Goal: Transaction & Acquisition: Purchase product/service

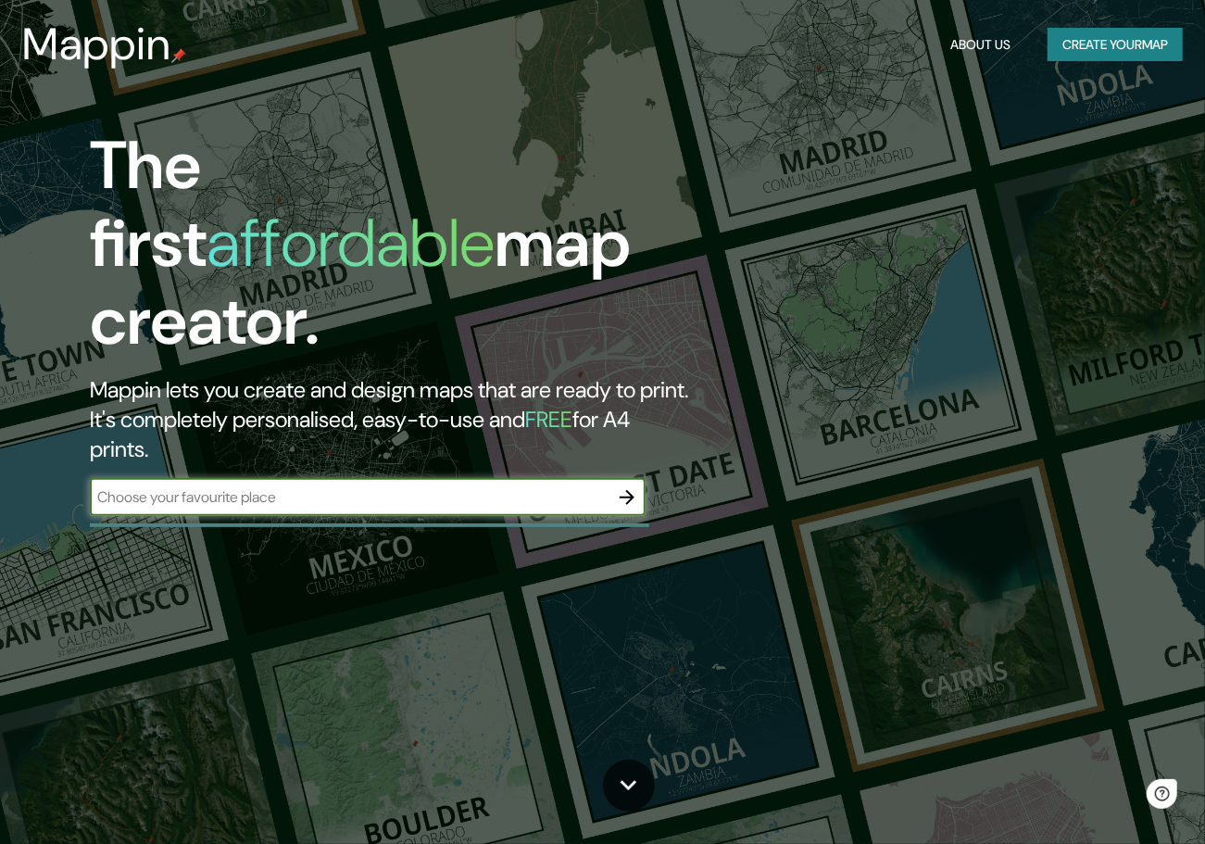
click at [399, 486] on input "text" at bounding box center [349, 496] width 519 height 21
type input "chinatown philadelphiua"
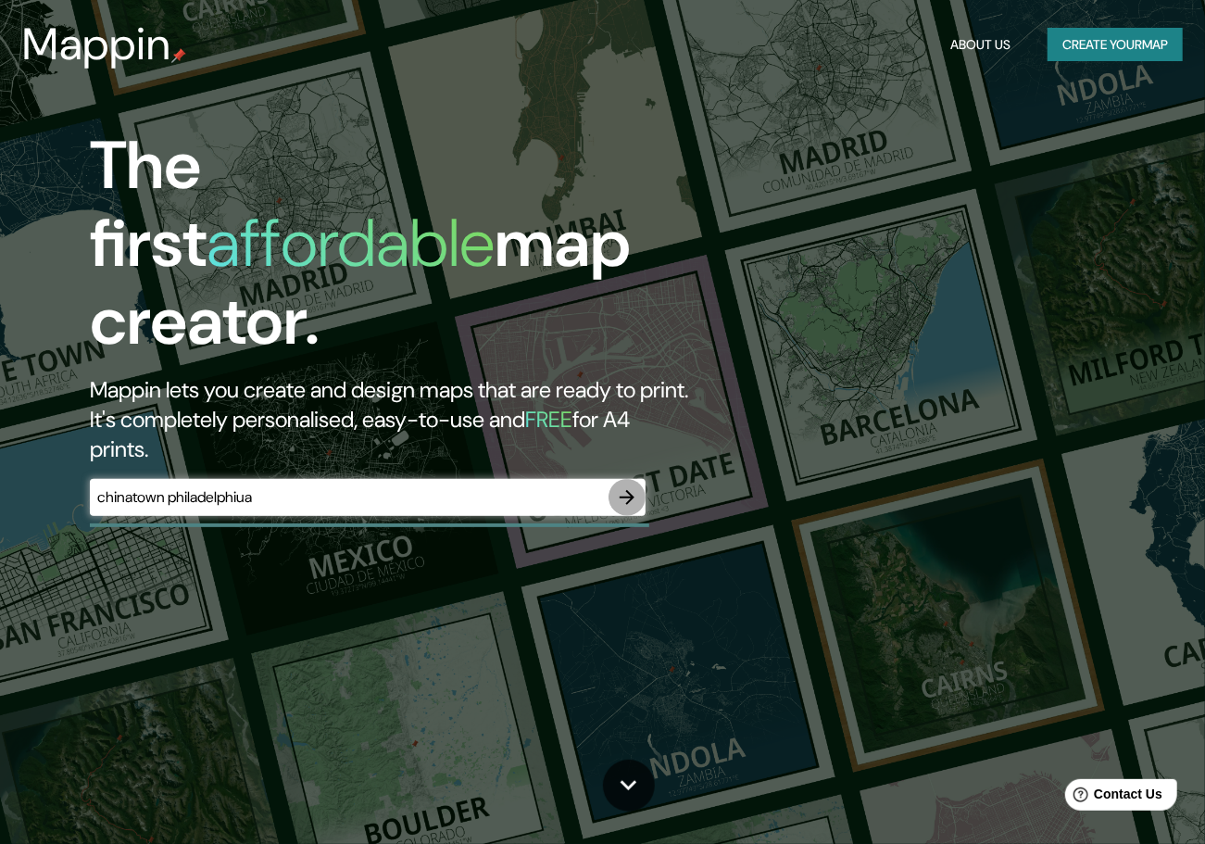
click at [619, 486] on icon "button" at bounding box center [627, 497] width 22 height 22
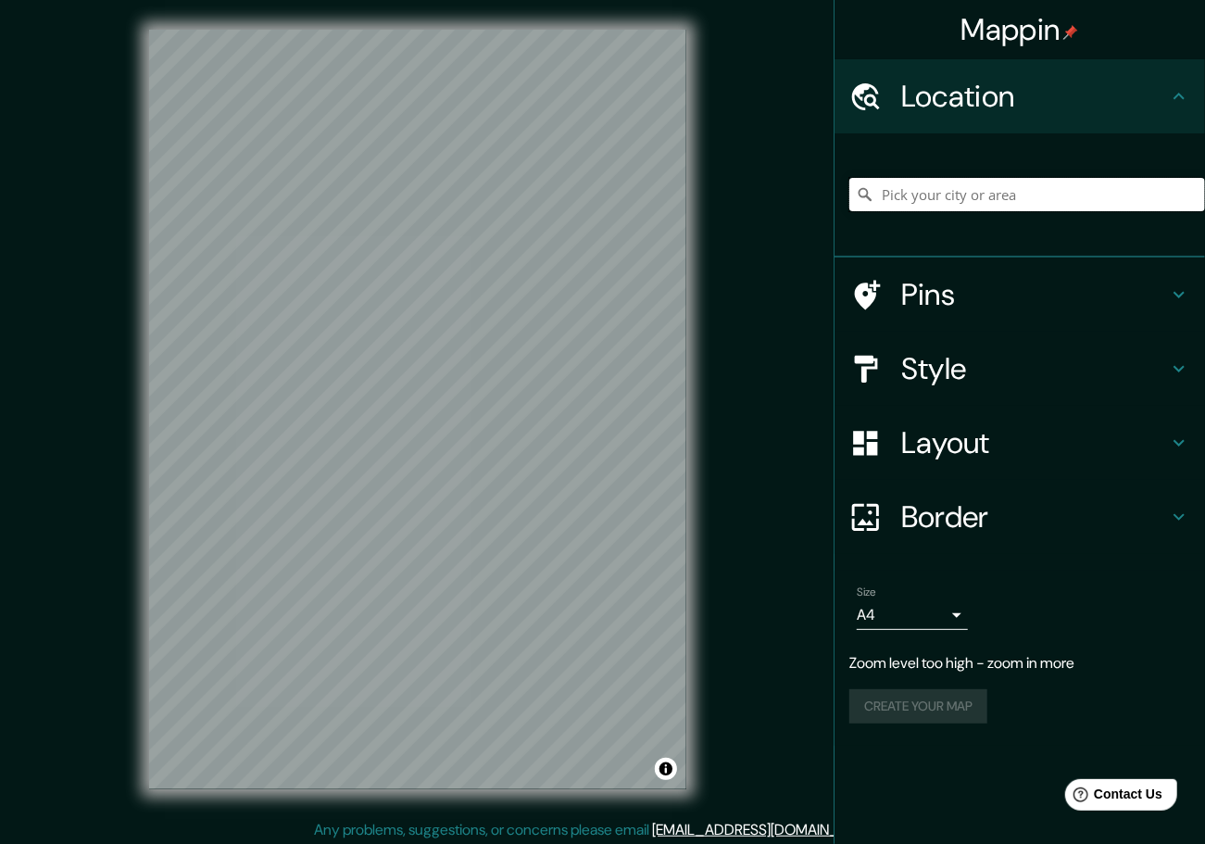
click at [947, 193] on input "Pick your city or area" at bounding box center [1027, 194] width 356 height 33
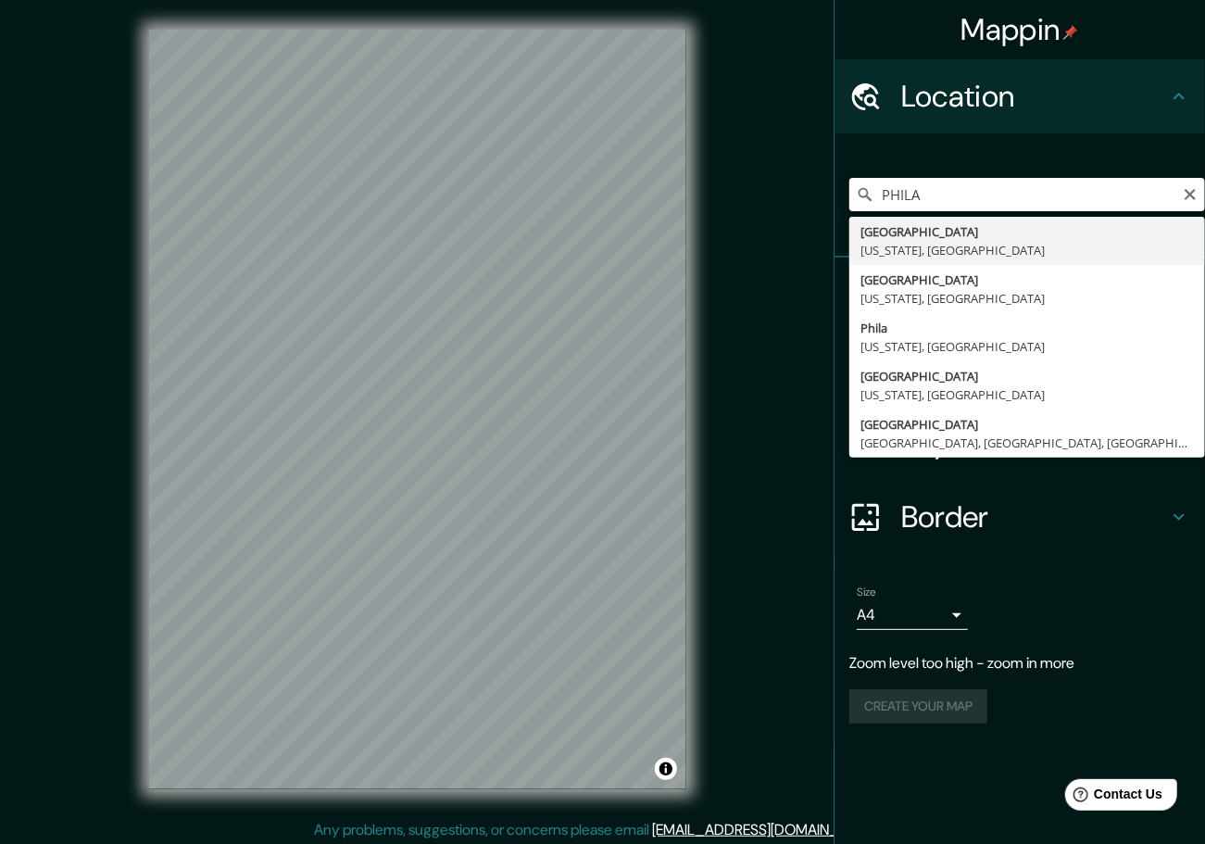
type input "[GEOGRAPHIC_DATA], [US_STATE], [GEOGRAPHIC_DATA]"
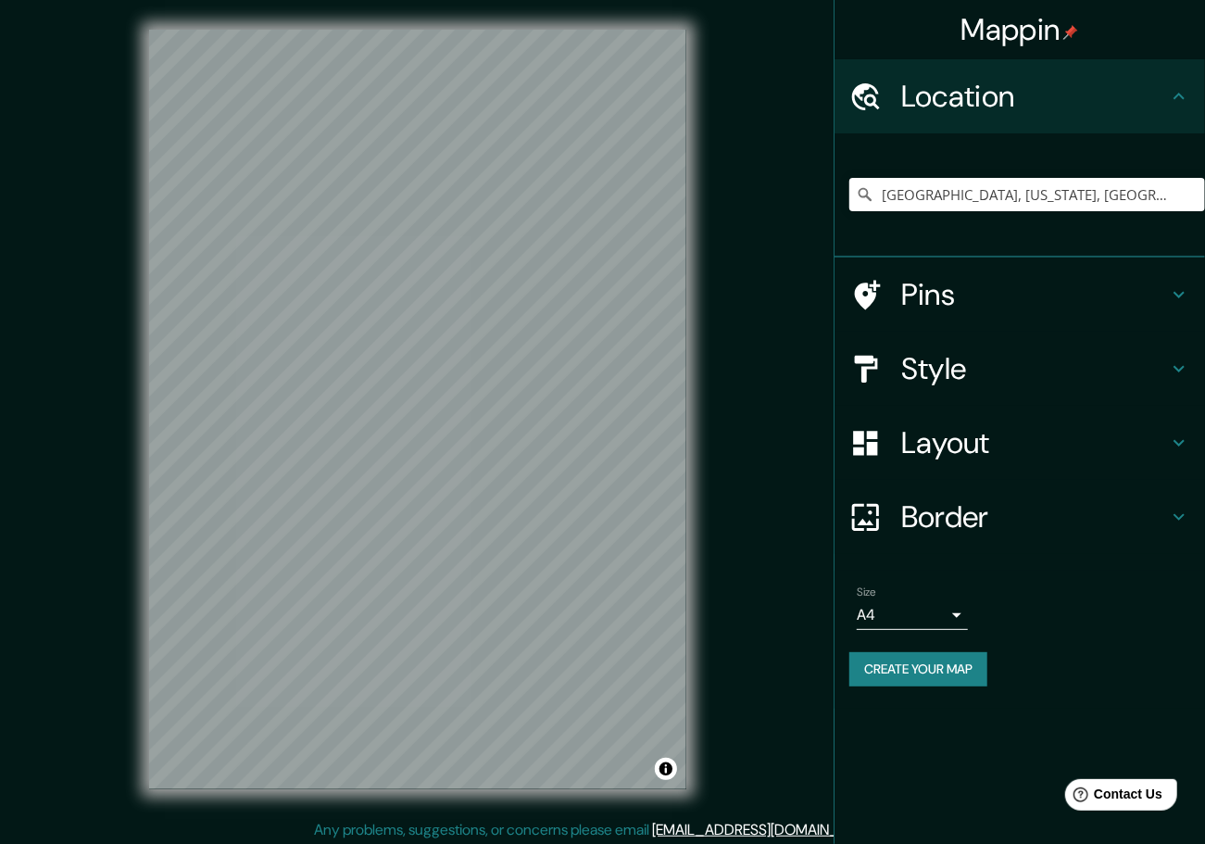
click at [927, 286] on h4 "Pins" at bounding box center [1034, 294] width 267 height 37
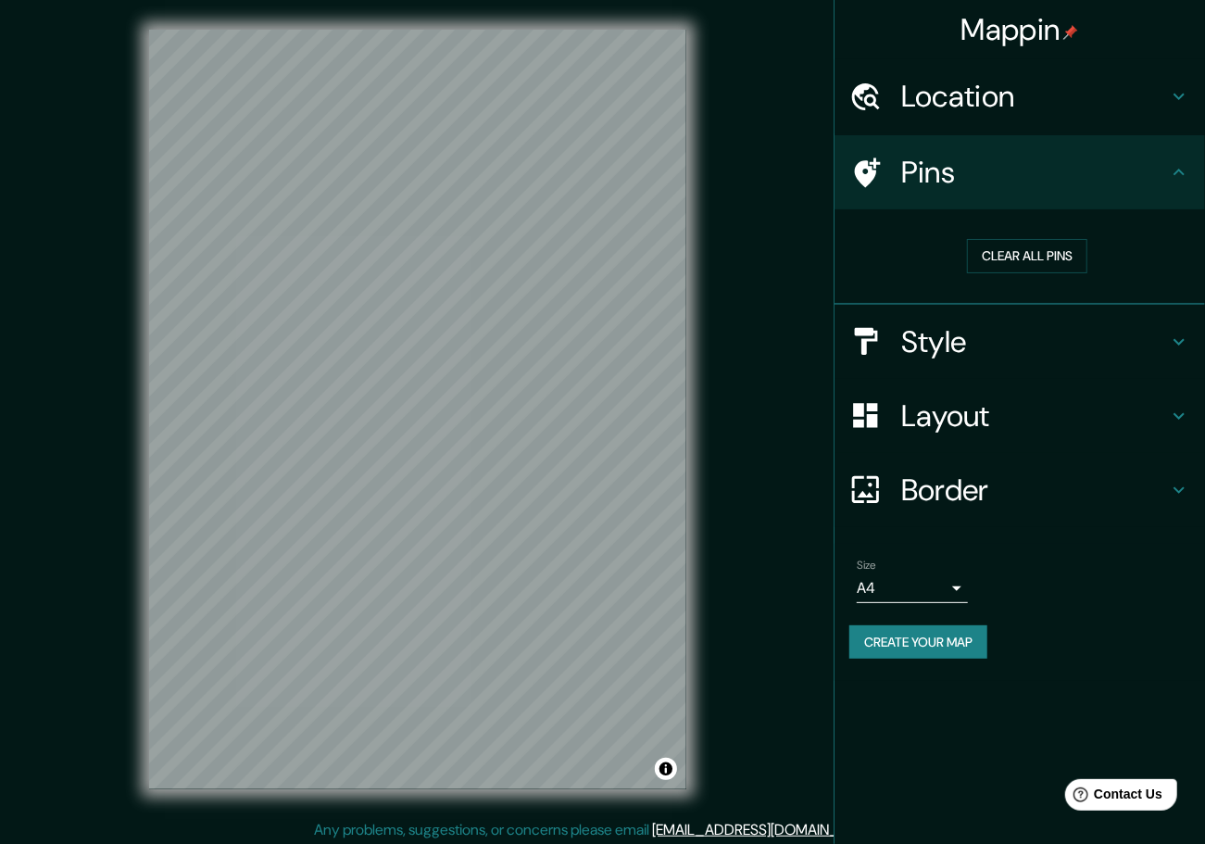
click at [902, 164] on h4 "Pins" at bounding box center [1034, 172] width 267 height 37
click at [1015, 250] on button "Clear all pins" at bounding box center [1027, 256] width 120 height 34
click at [985, 324] on h4 "Style" at bounding box center [1034, 341] width 267 height 37
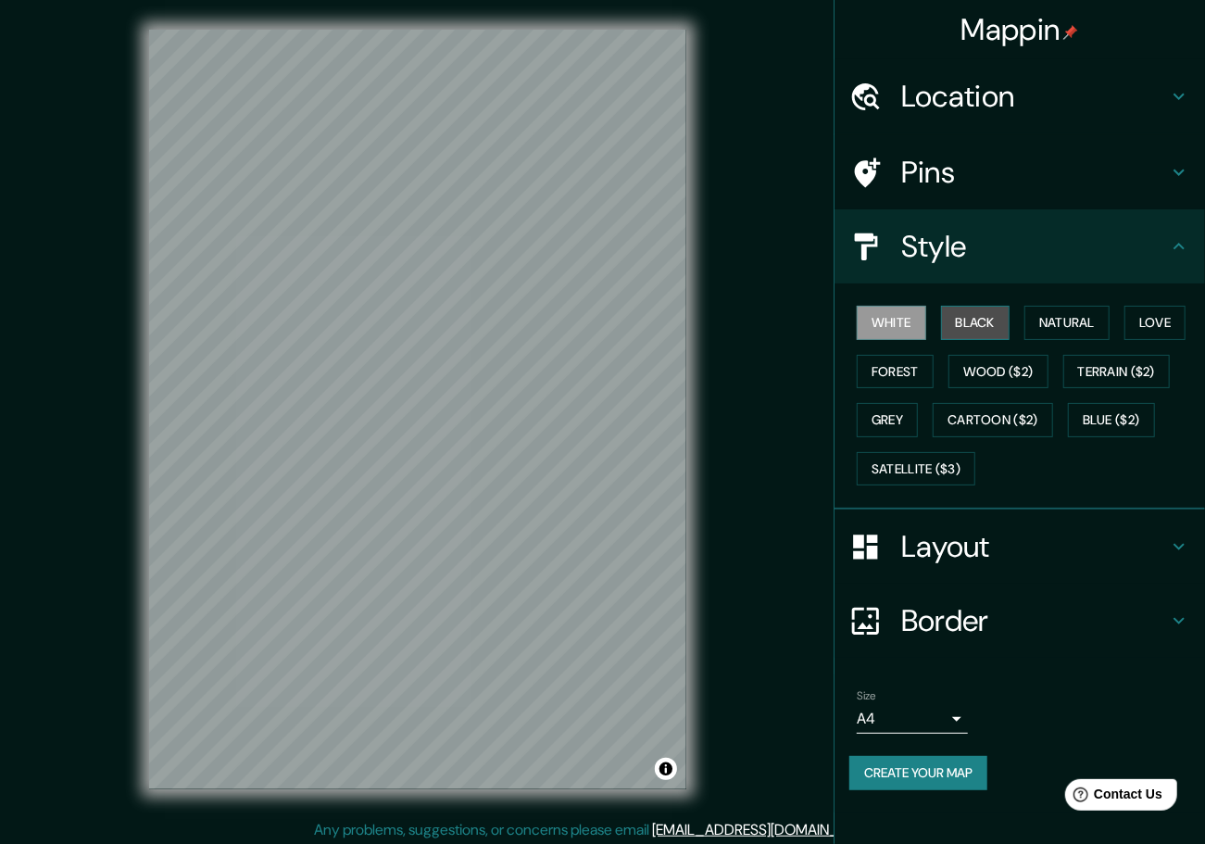
click at [981, 323] on button "Black" at bounding box center [975, 323] width 69 height 34
click at [1061, 311] on button "Natural" at bounding box center [1066, 323] width 85 height 34
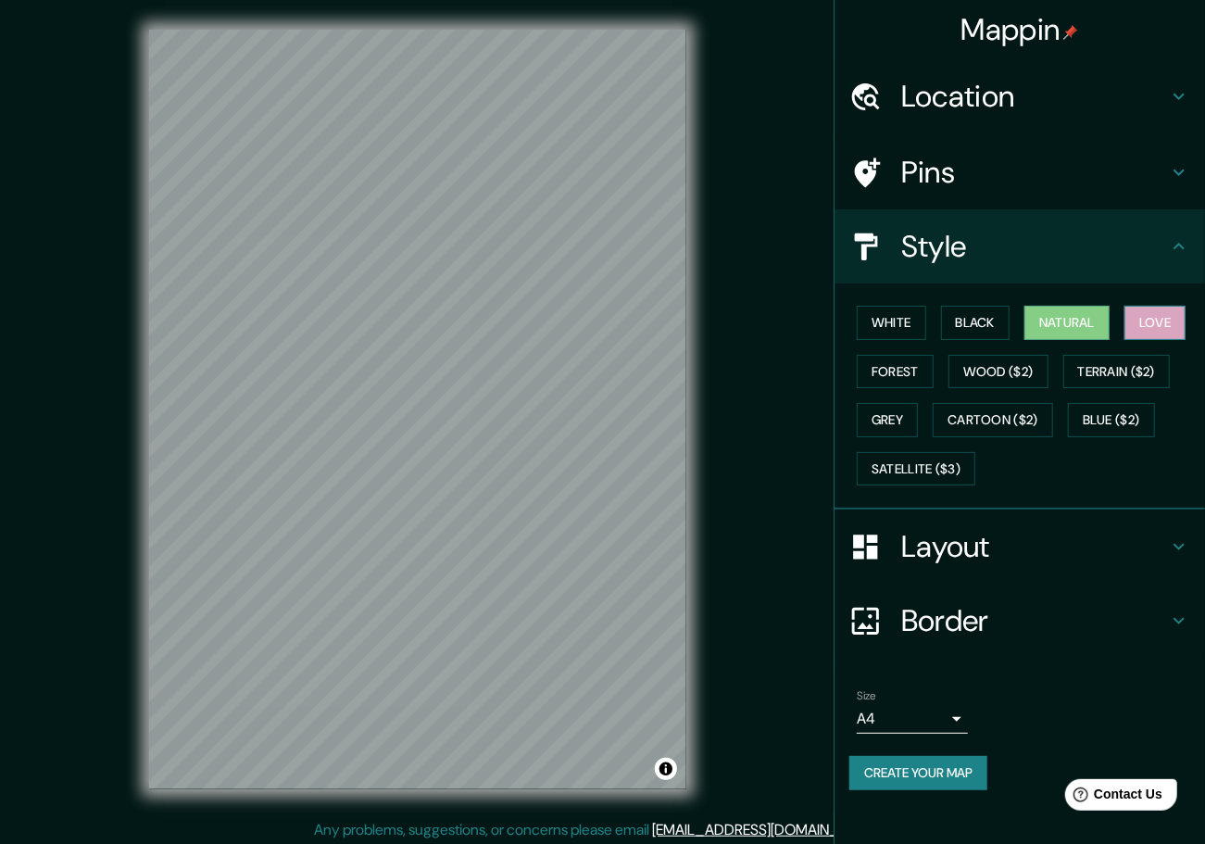
click at [1174, 316] on button "Love" at bounding box center [1154, 323] width 61 height 34
click at [1110, 375] on button "Terrain ($2)" at bounding box center [1116, 372] width 107 height 34
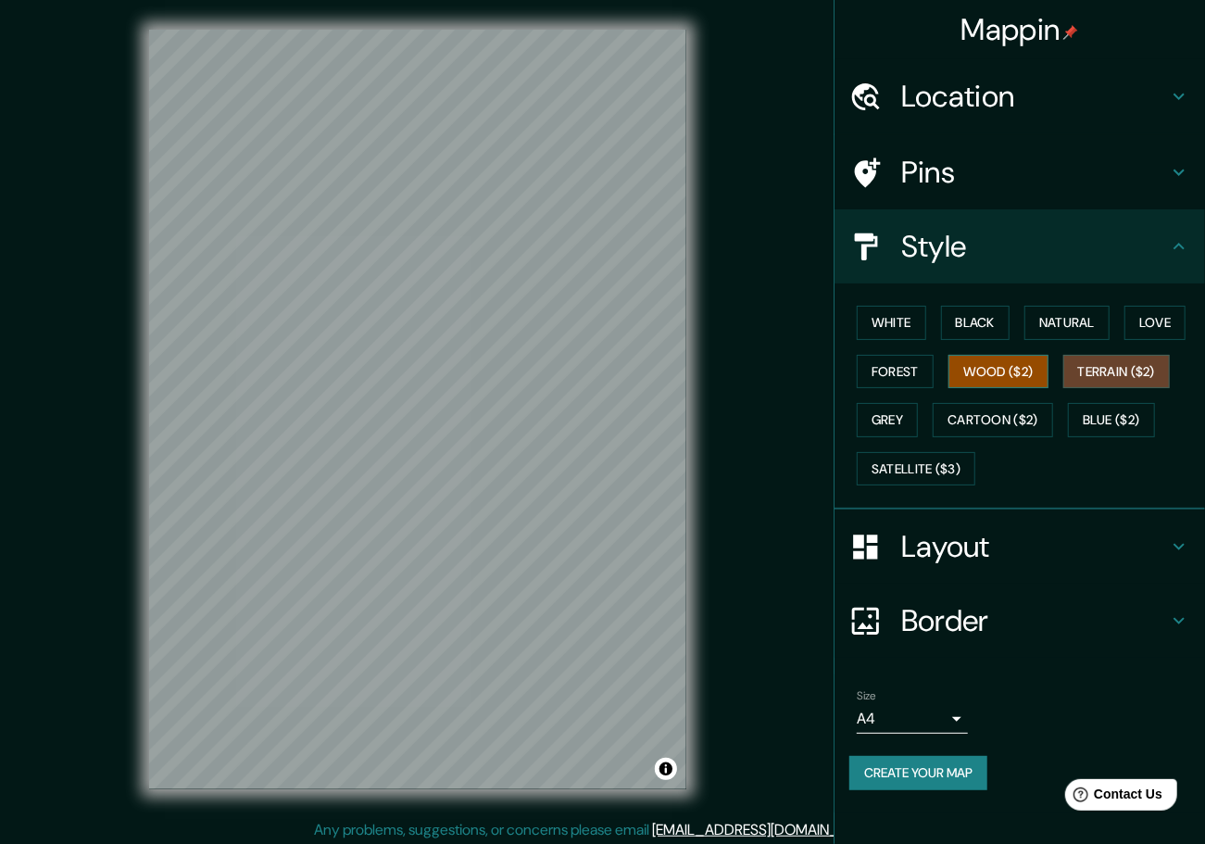
click at [997, 362] on button "Wood ($2)" at bounding box center [998, 372] width 100 height 34
click at [900, 372] on button "Forest" at bounding box center [895, 372] width 77 height 34
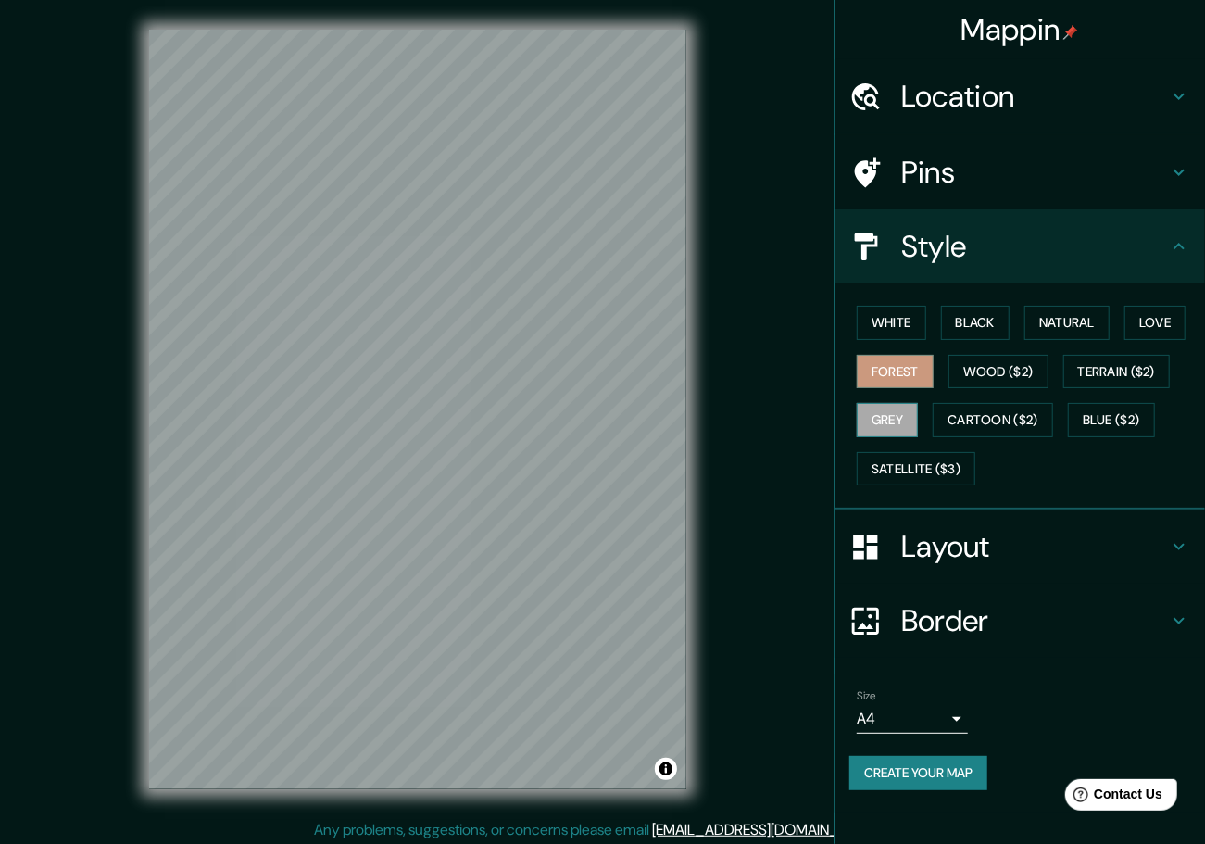
click at [887, 428] on button "Grey" at bounding box center [887, 420] width 61 height 34
click at [1005, 426] on button "Cartoon ($2)" at bounding box center [993, 420] width 120 height 34
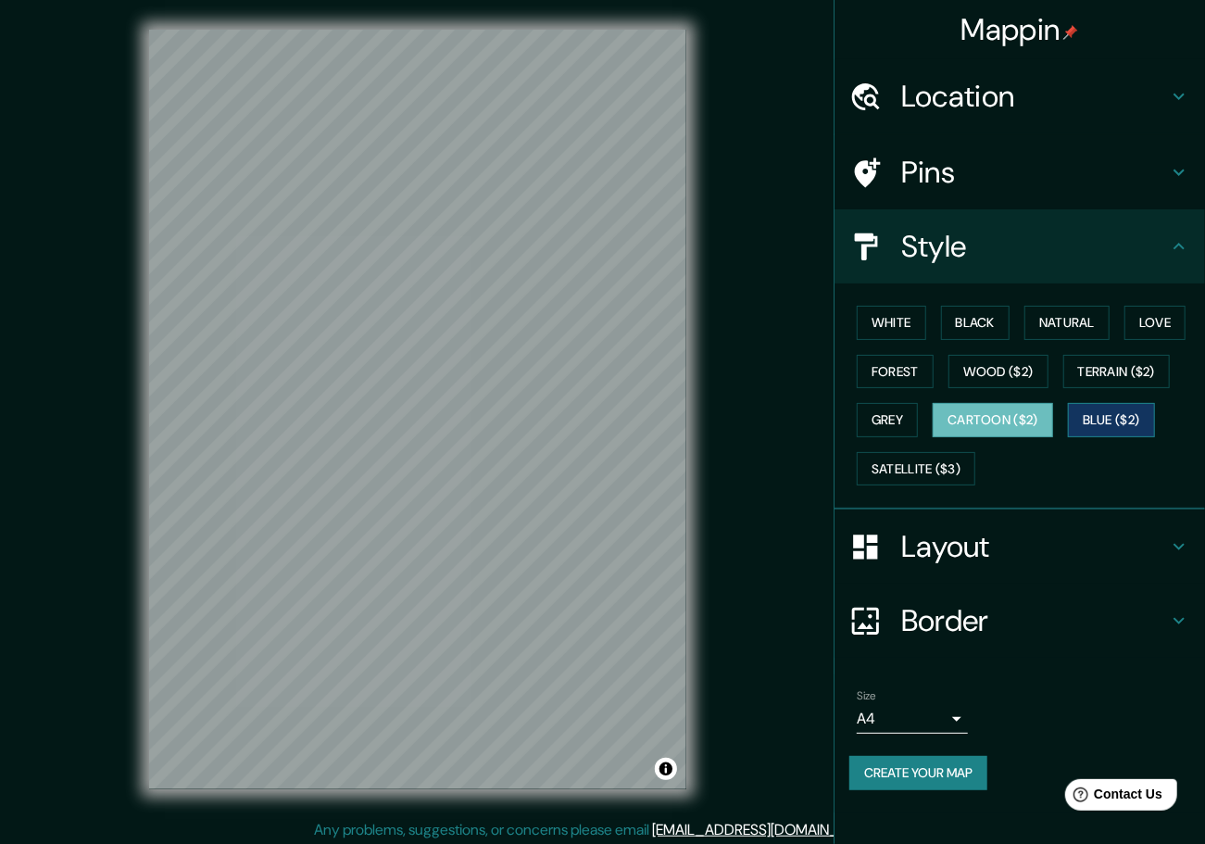
click at [1089, 428] on button "Blue ($2)" at bounding box center [1111, 420] width 87 height 34
click at [942, 452] on button "Satellite ($3)" at bounding box center [916, 469] width 119 height 34
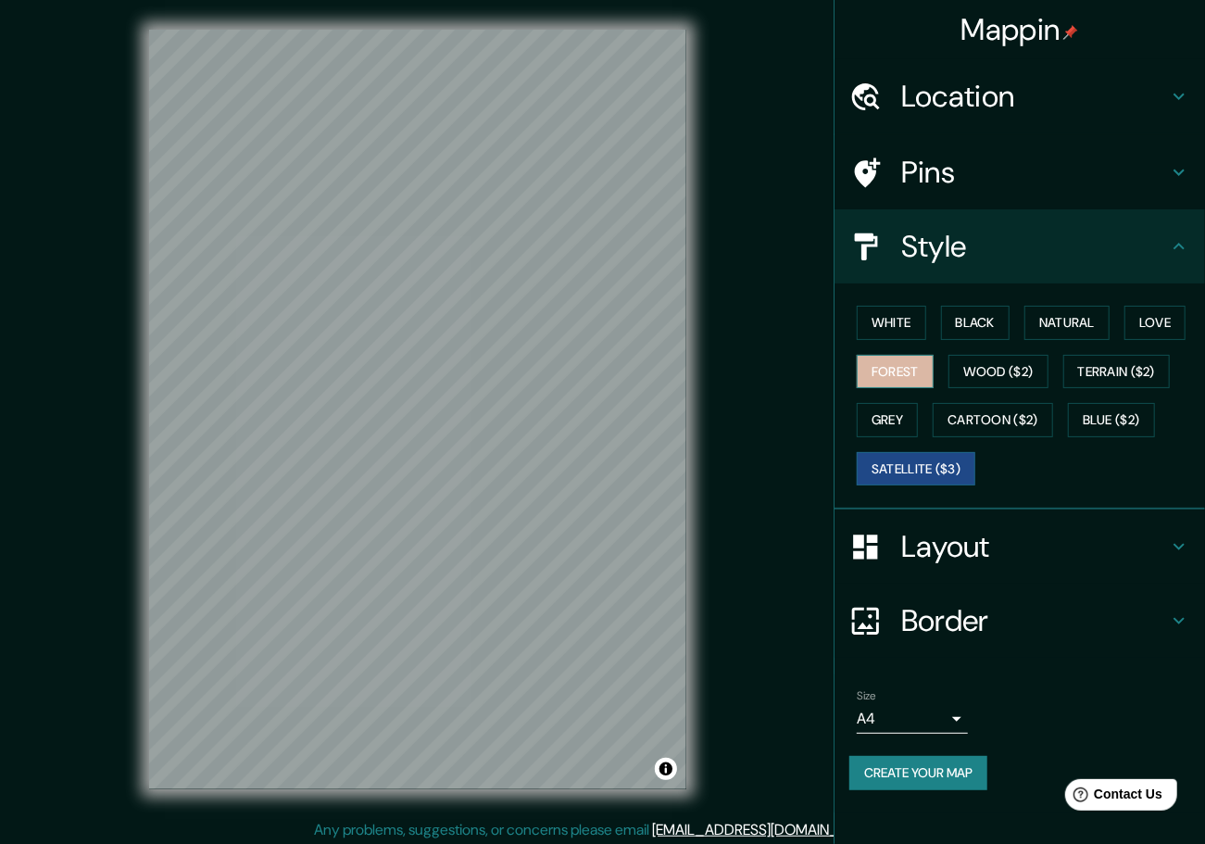
click at [911, 383] on button "Forest" at bounding box center [895, 372] width 77 height 34
click at [941, 536] on h4 "Layout" at bounding box center [1034, 546] width 267 height 37
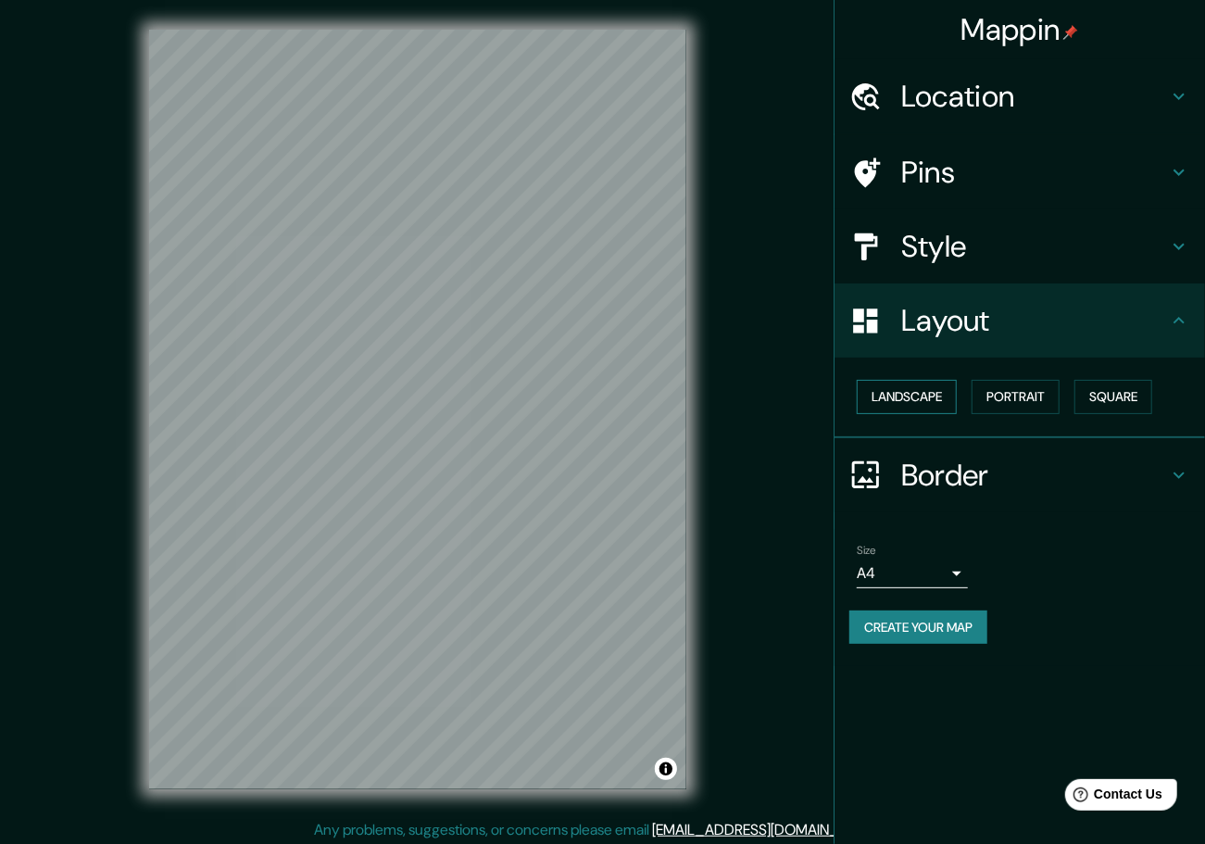
click at [904, 403] on button "Landscape" at bounding box center [907, 397] width 100 height 34
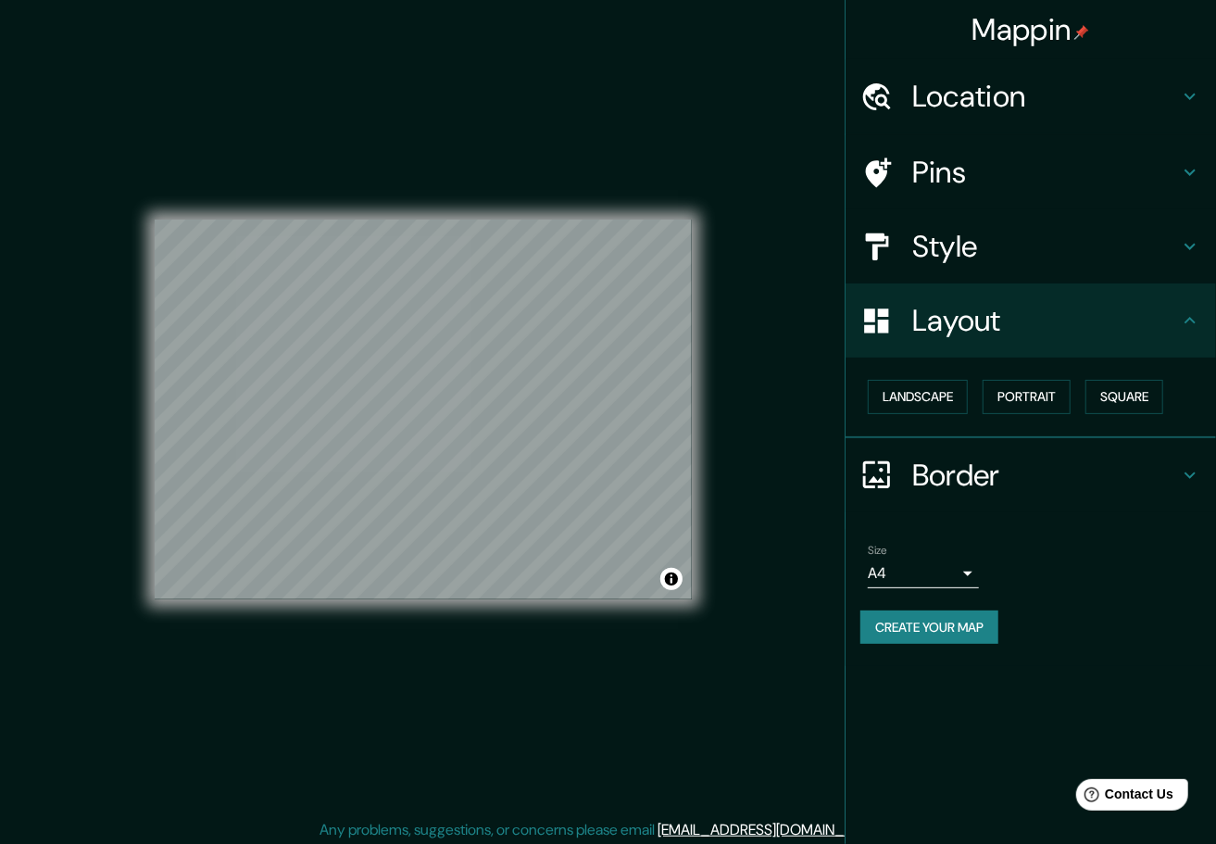
click at [898, 577] on body "Mappin Location [GEOGRAPHIC_DATA], [US_STATE], [GEOGRAPHIC_DATA] Pins Style Lay…" at bounding box center [608, 422] width 1216 height 844
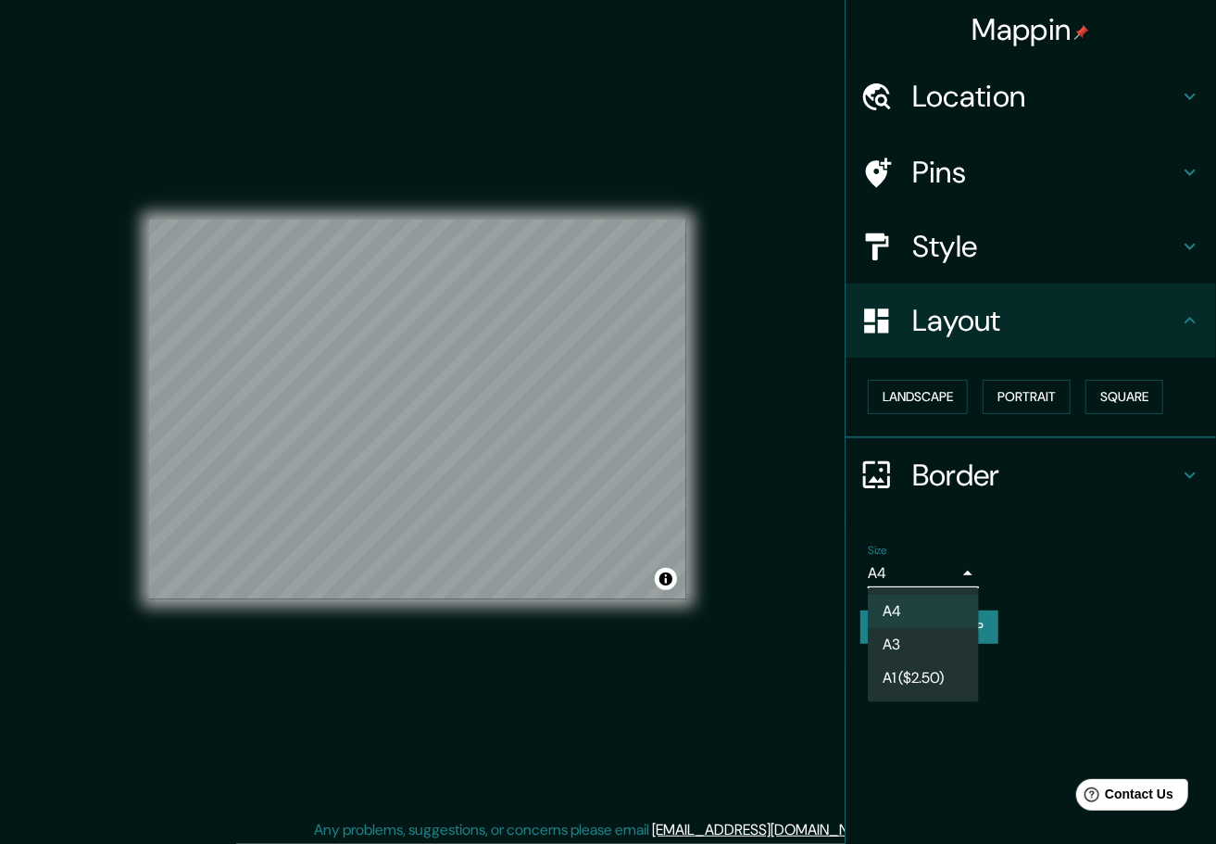
click at [898, 577] on div at bounding box center [608, 422] width 1216 height 844
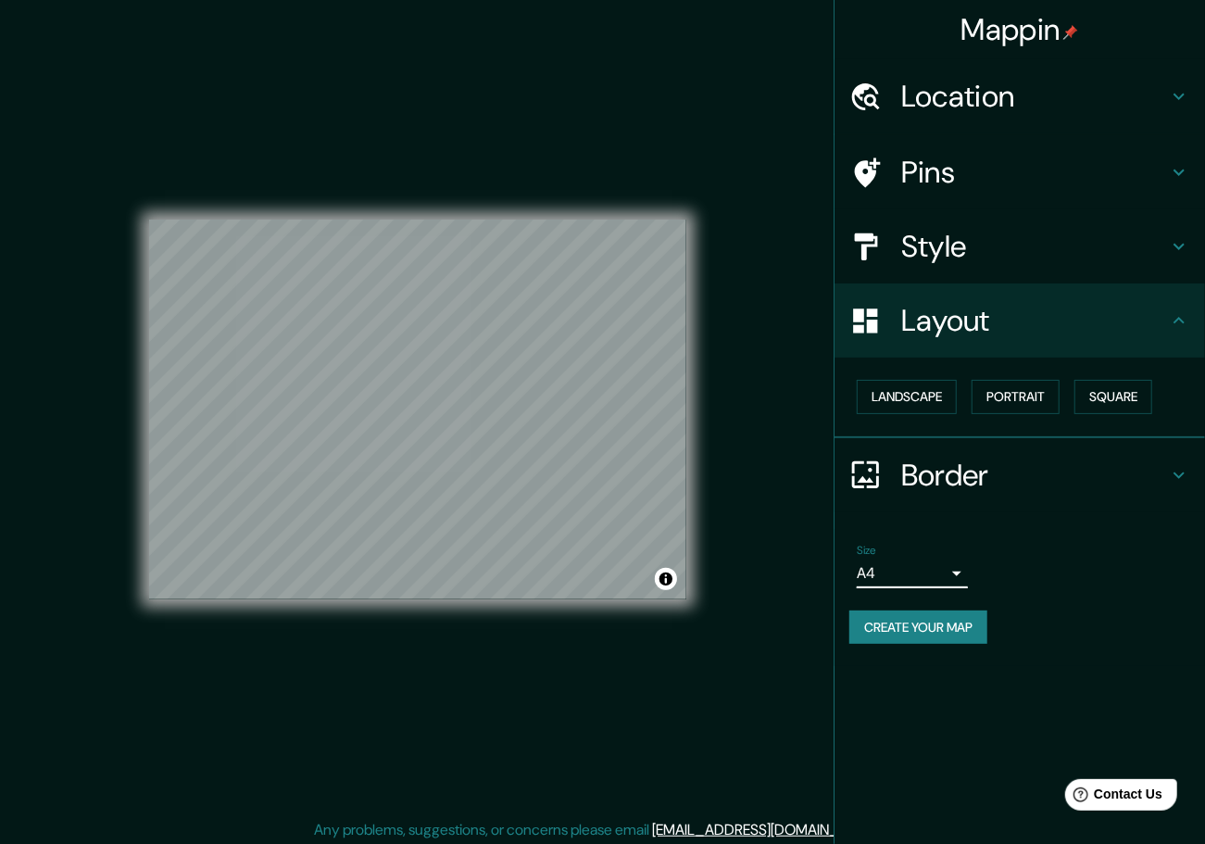
click at [940, 475] on h4 "Border" at bounding box center [1034, 475] width 267 height 37
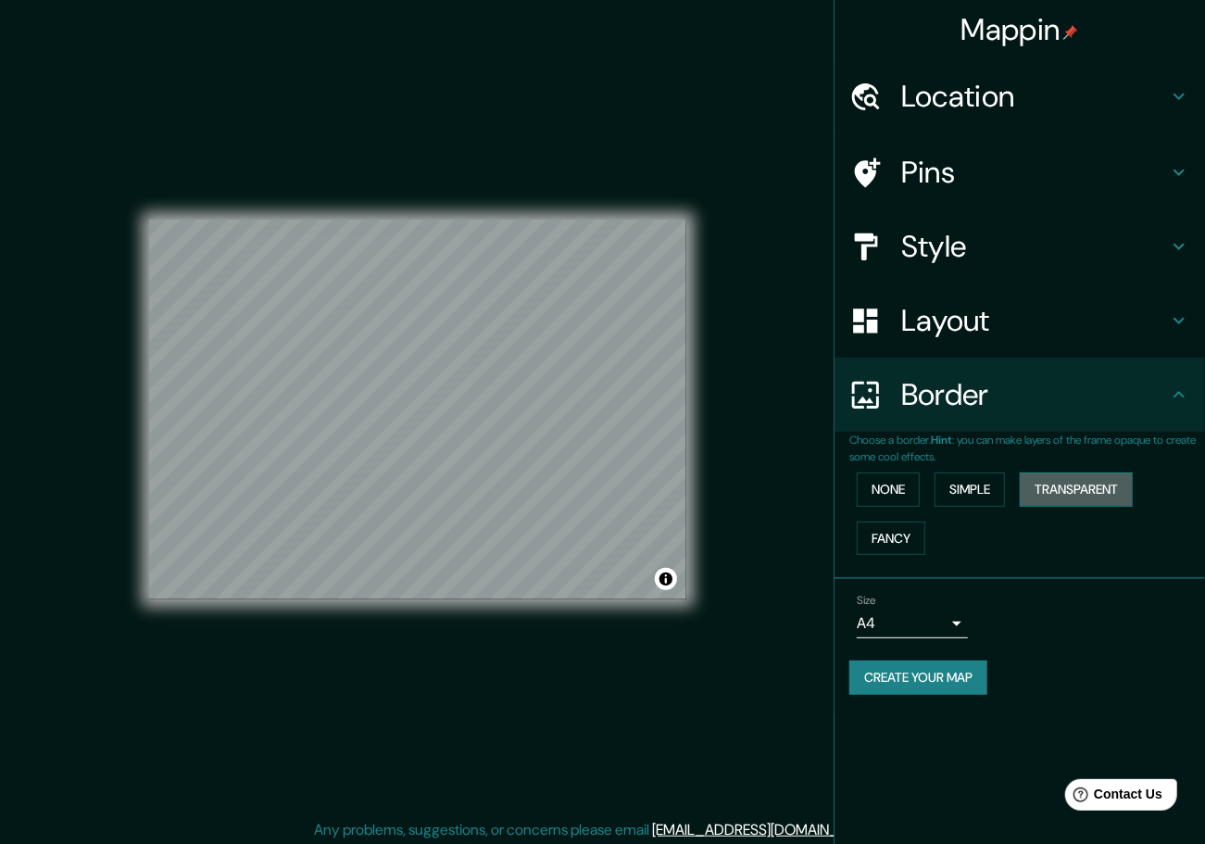
click at [1074, 493] on button "Transparent" at bounding box center [1076, 489] width 113 height 34
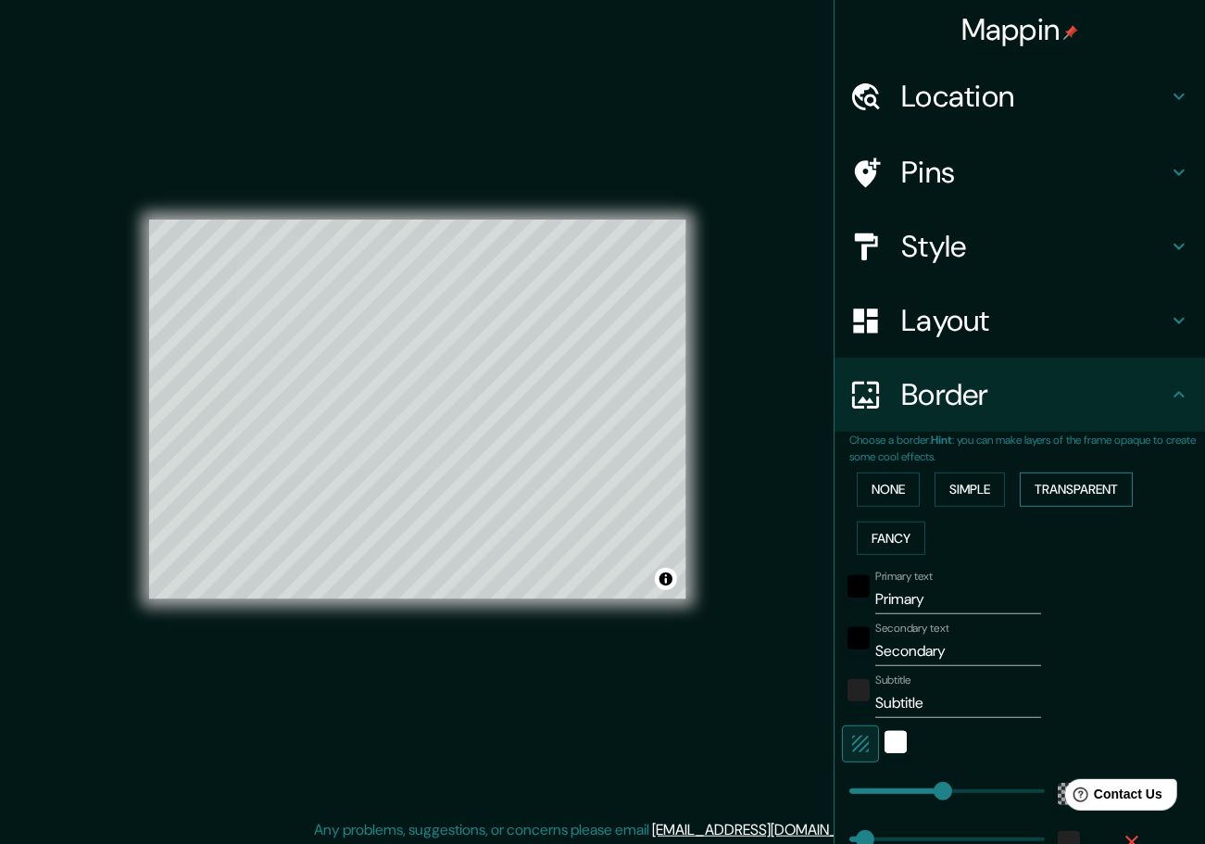
click at [1065, 498] on button "Transparent" at bounding box center [1076, 489] width 113 height 34
type input "278"
type input "46"
click at [983, 485] on button "Simple" at bounding box center [969, 489] width 70 height 34
click at [889, 482] on button "None" at bounding box center [888, 489] width 63 height 34
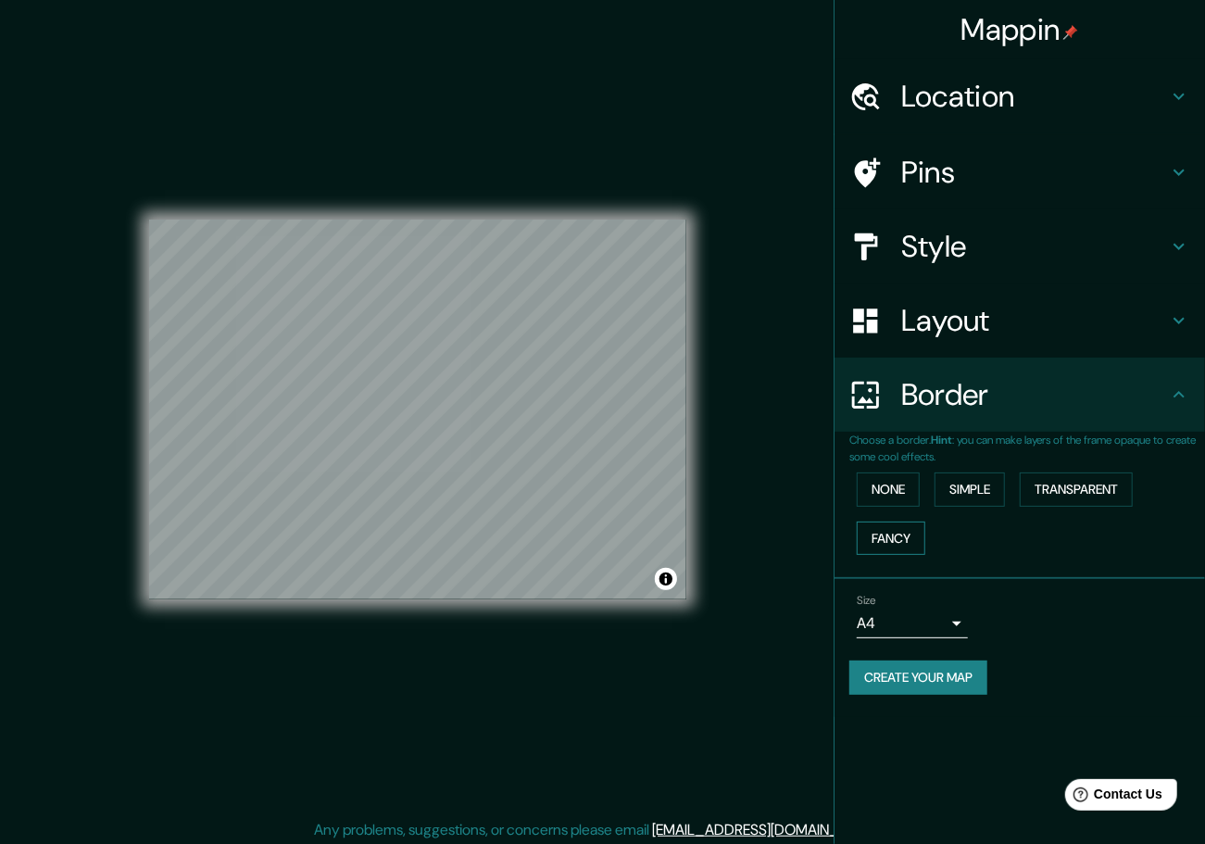
click at [879, 548] on button "Fancy" at bounding box center [891, 538] width 69 height 34
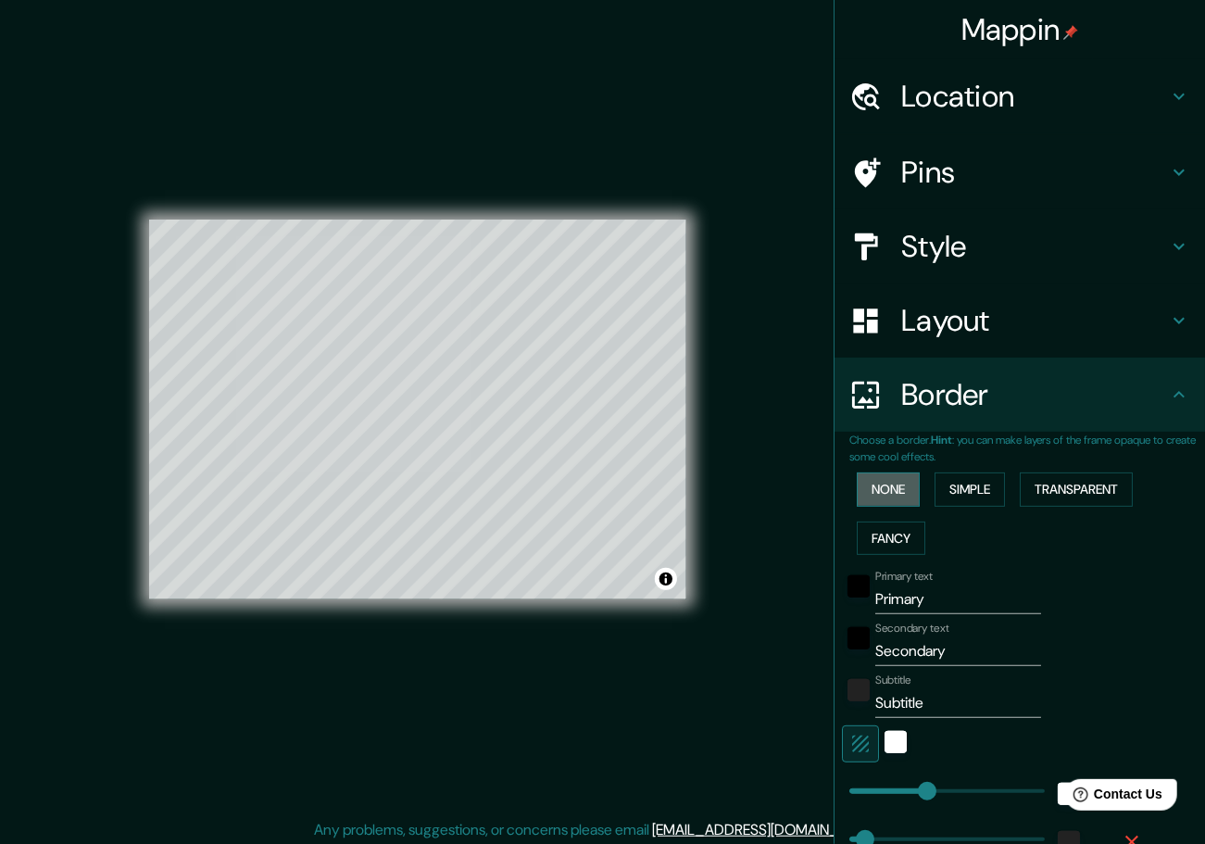
click at [885, 504] on button "None" at bounding box center [888, 489] width 63 height 34
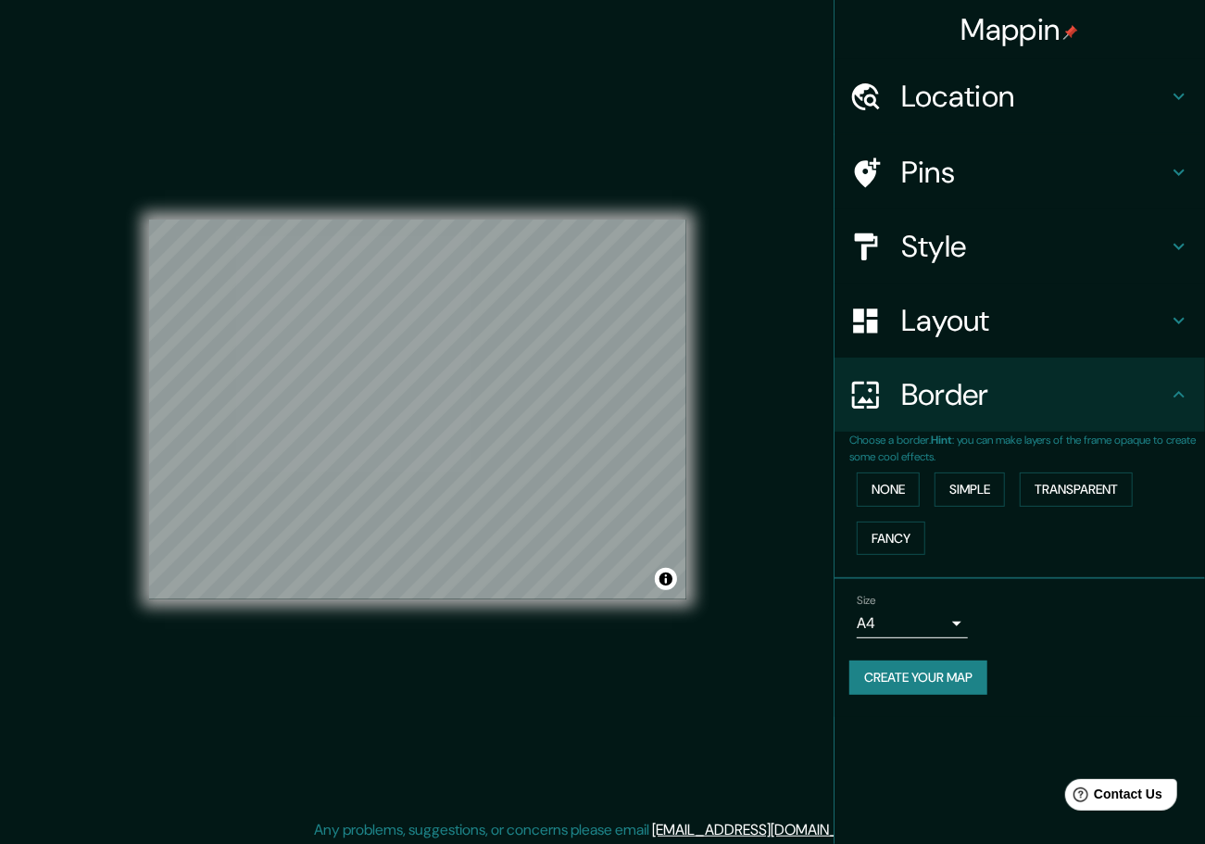
click at [941, 337] on h4 "Layout" at bounding box center [1034, 320] width 267 height 37
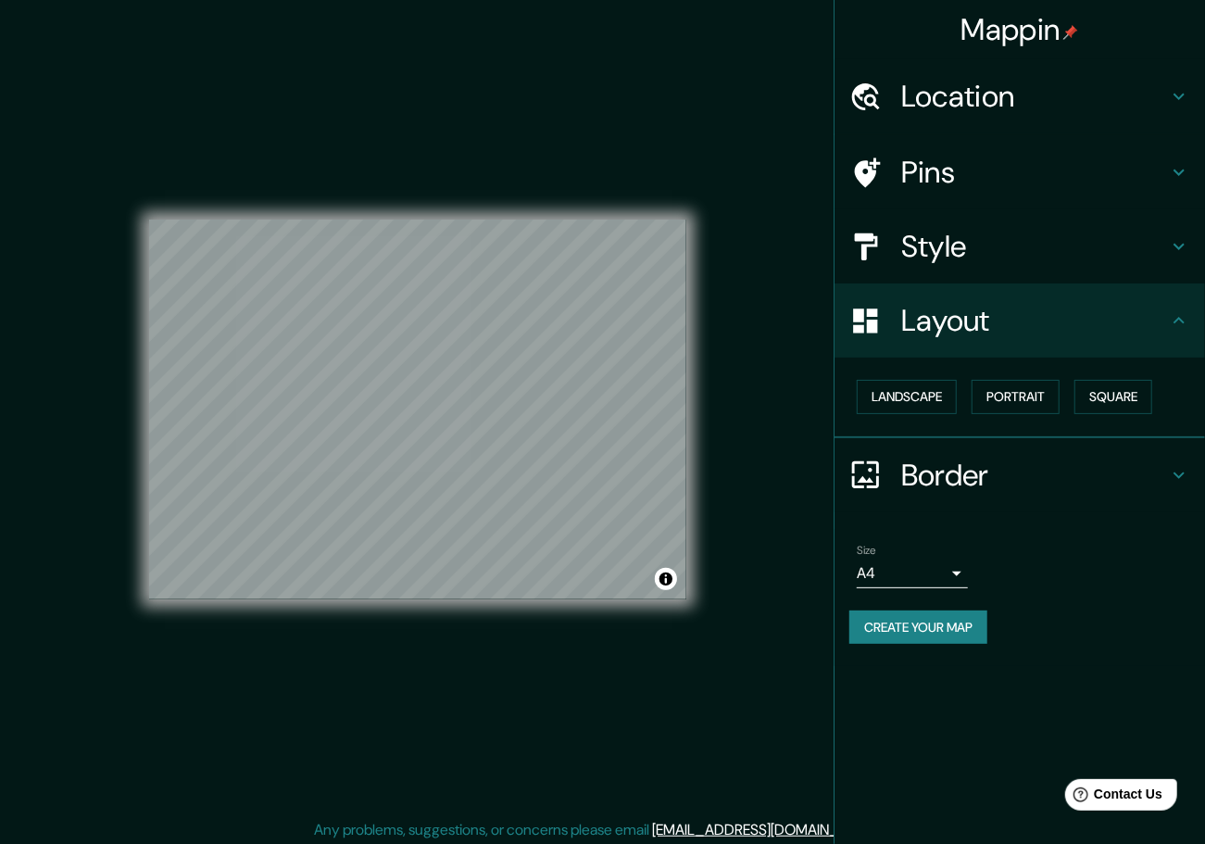
click at [953, 258] on h4 "Style" at bounding box center [1034, 246] width 267 height 37
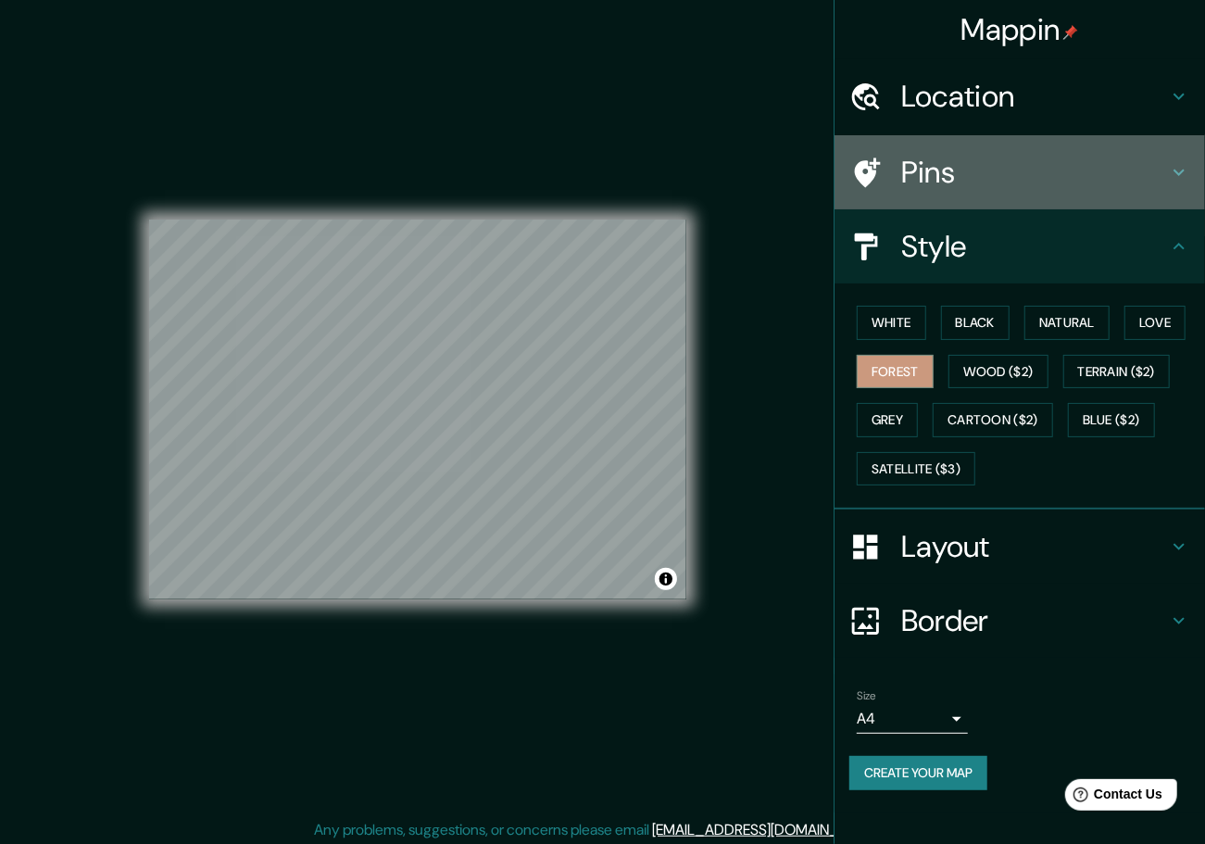
click at [1005, 161] on h4 "Pins" at bounding box center [1034, 172] width 267 height 37
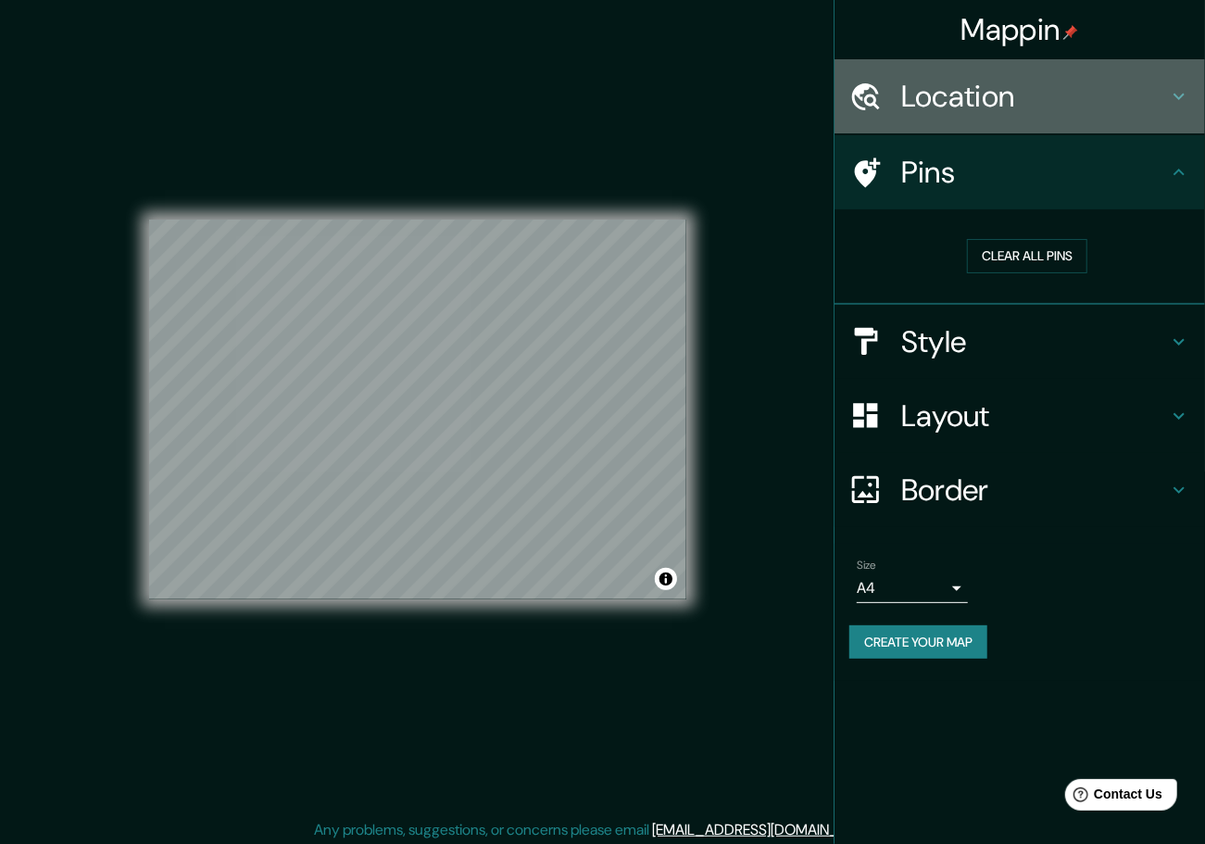
click at [997, 94] on h4 "Location" at bounding box center [1034, 96] width 267 height 37
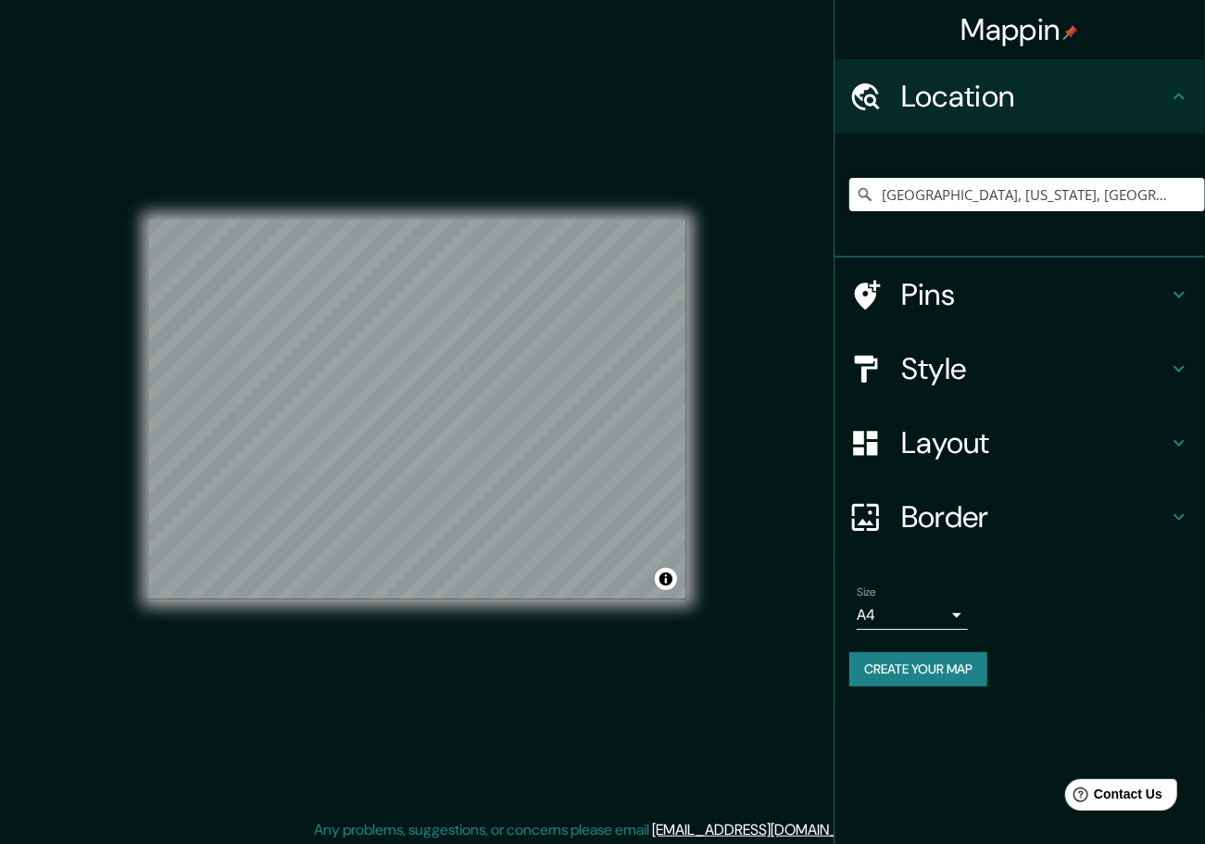
click at [902, 671] on button "Create your map" at bounding box center [918, 669] width 138 height 34
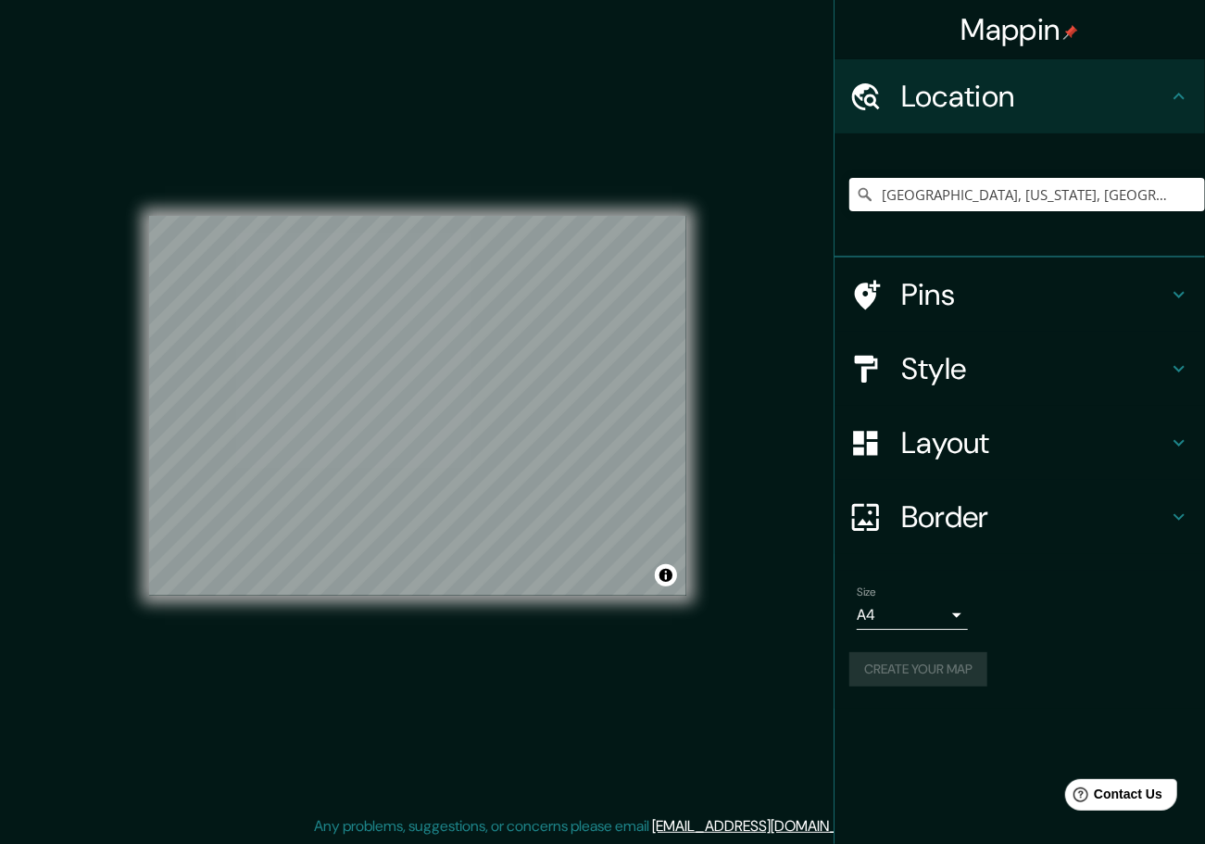
click at [952, 665] on div "Create your map" at bounding box center [1019, 669] width 341 height 34
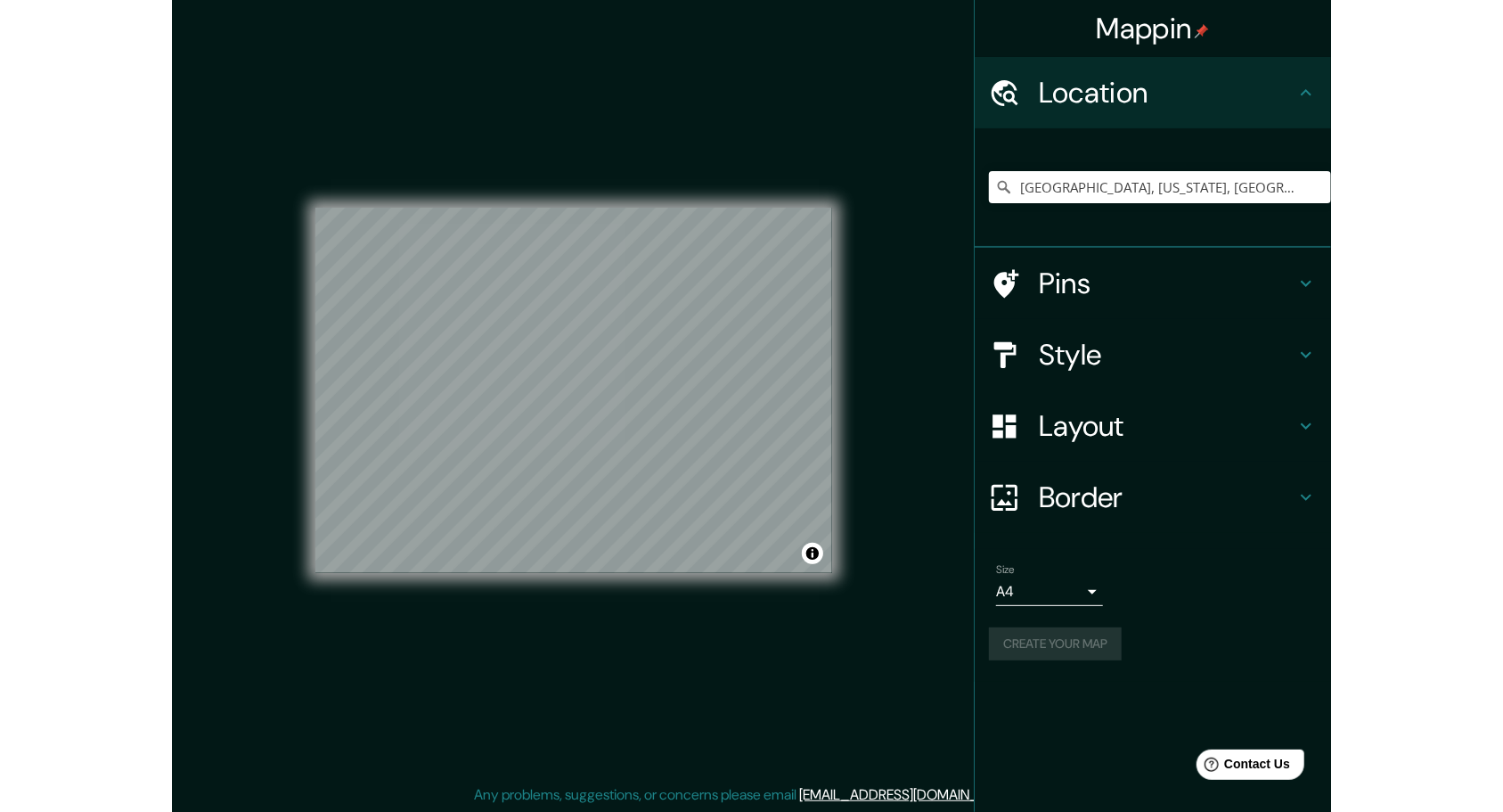
scroll to position [0, 0]
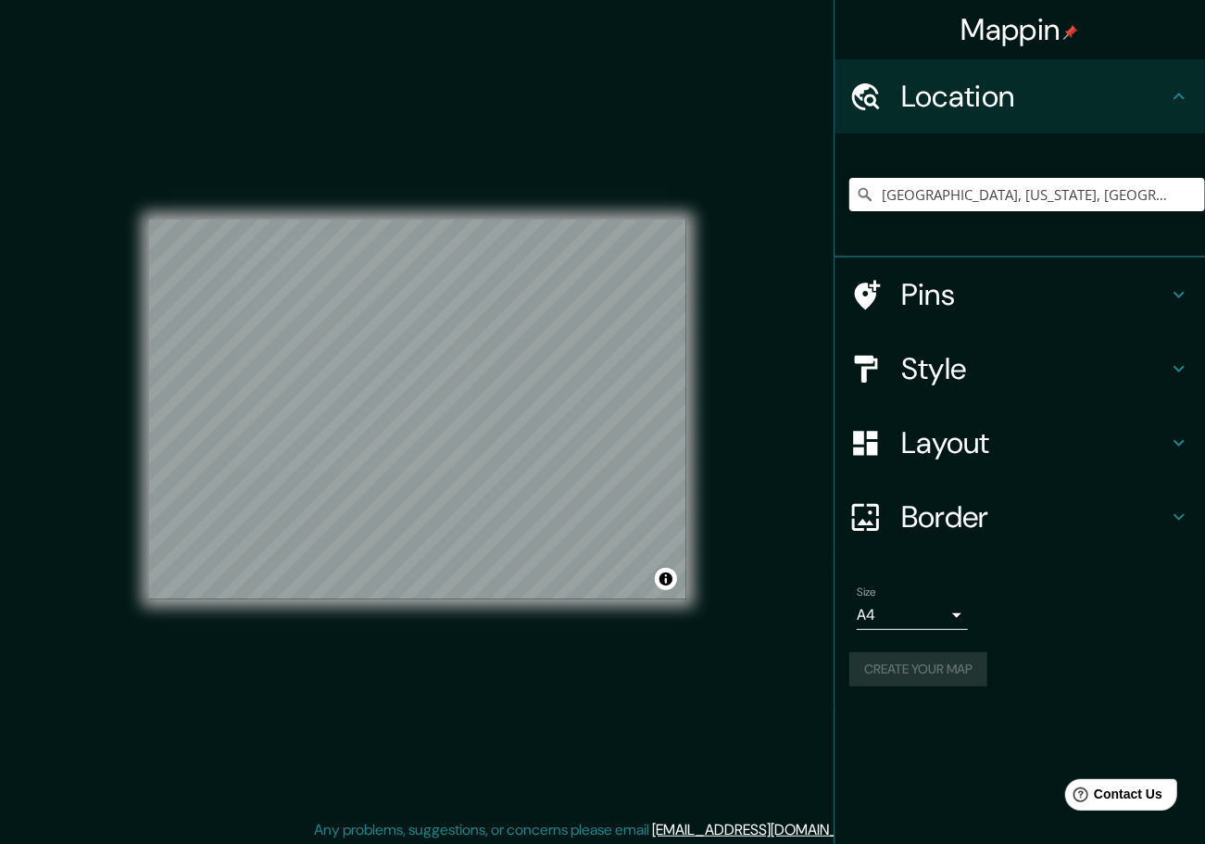
click at [1076, 93] on h4 "Location" at bounding box center [1034, 96] width 267 height 37
click at [911, 658] on button "Create your map" at bounding box center [918, 669] width 138 height 34
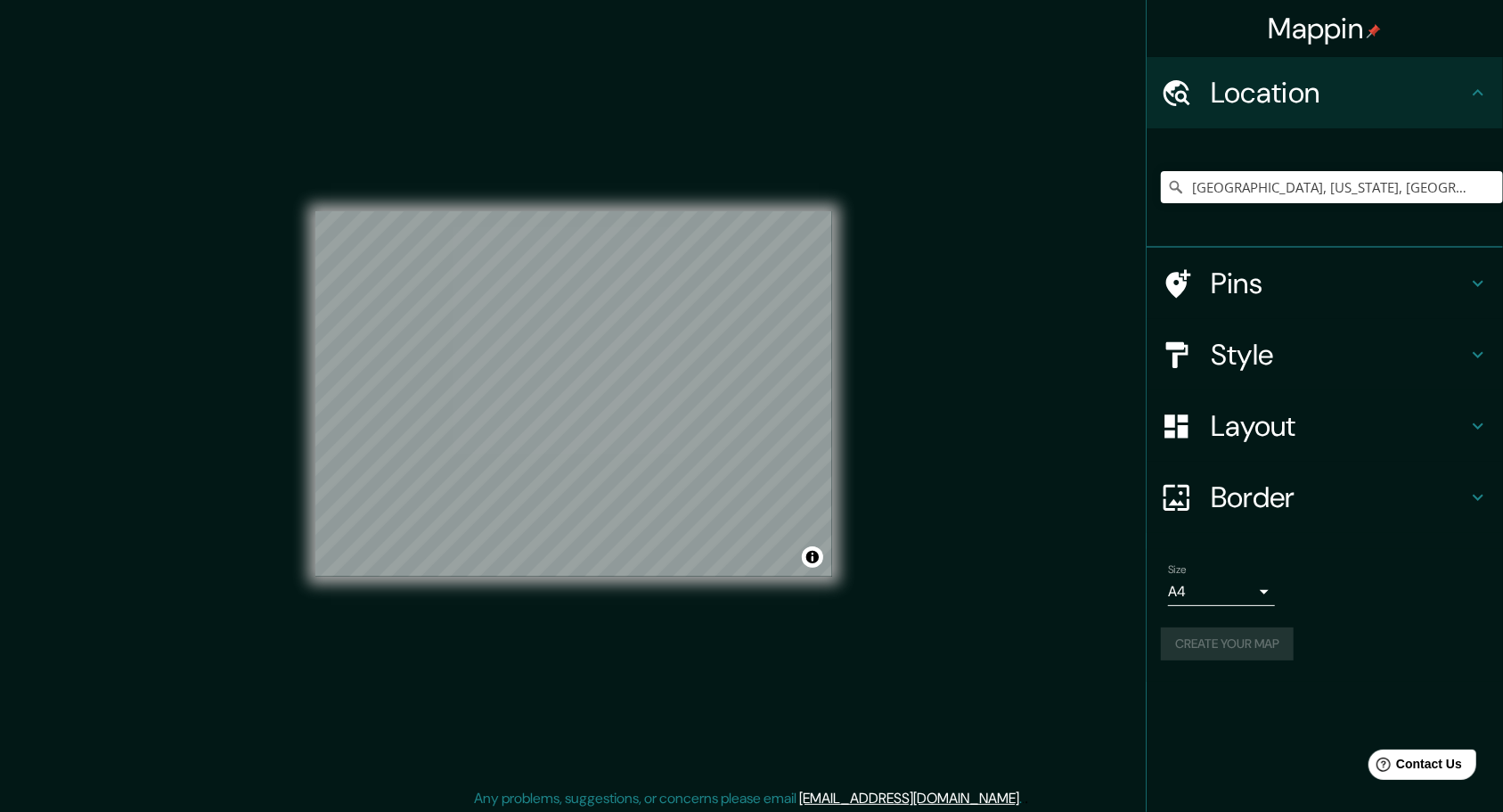
click at [1159, 647] on div "Create your map" at bounding box center [1325, 644] width 328 height 33
click at [1159, 633] on button "Create your map" at bounding box center [1228, 644] width 133 height 33
